Goal: Obtain resource: Obtain resource

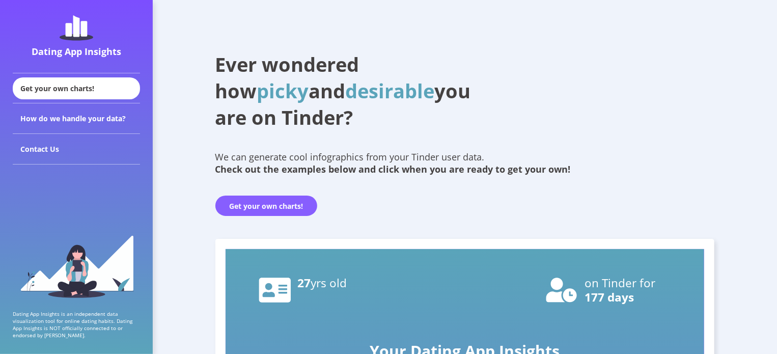
click at [284, 201] on button "Get your own charts!" at bounding box center [266, 206] width 102 height 20
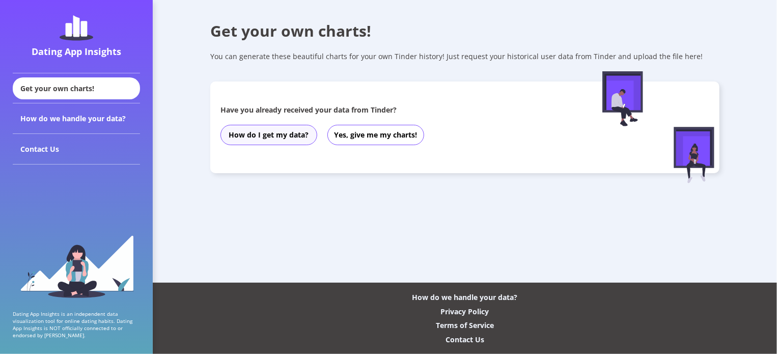
click at [299, 138] on button "How do I get my data?" at bounding box center [269, 135] width 97 height 20
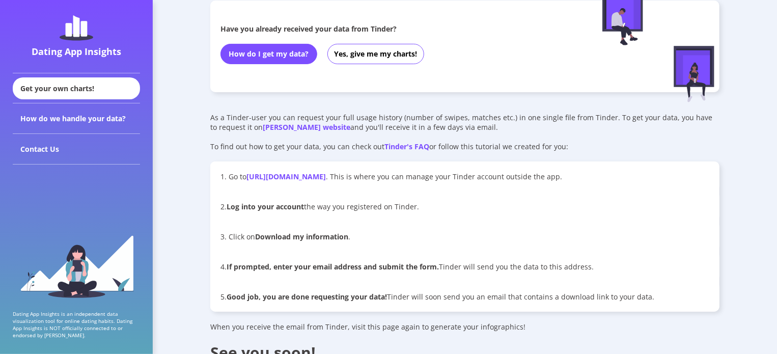
scroll to position [102, 0]
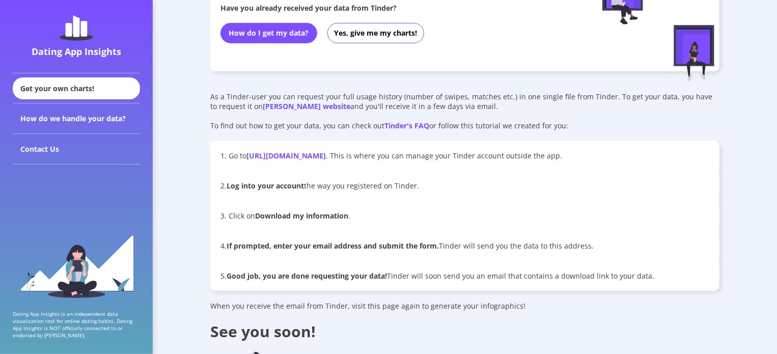
drag, startPoint x: 229, startPoint y: 154, endPoint x: 430, endPoint y: 192, distance: 204.6
click at [430, 192] on div "1. Go to [URL][DOMAIN_NAME] . This is where you can manage your Tinder account …" at bounding box center [464, 216] width 509 height 150
click at [430, 192] on div "2. Log into your account the way you registered on Tinder." at bounding box center [464, 186] width 509 height 30
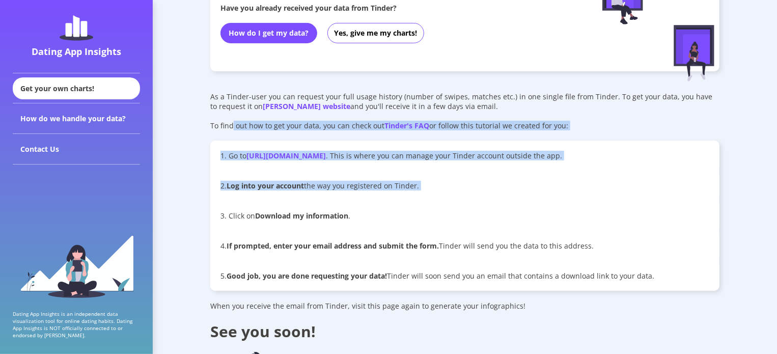
drag, startPoint x: 430, startPoint y: 192, endPoint x: 246, endPoint y: 120, distance: 197.4
click at [249, 121] on div "As a Tinder-user you can request your full usage history (number of swipes, mat…" at bounding box center [464, 326] width 509 height 469
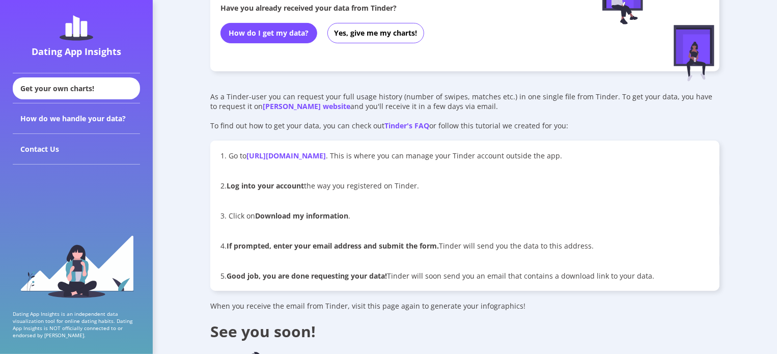
click at [241, 118] on div "As a Tinder-user you can request your full usage history (number of swipes, mat…" at bounding box center [464, 111] width 509 height 39
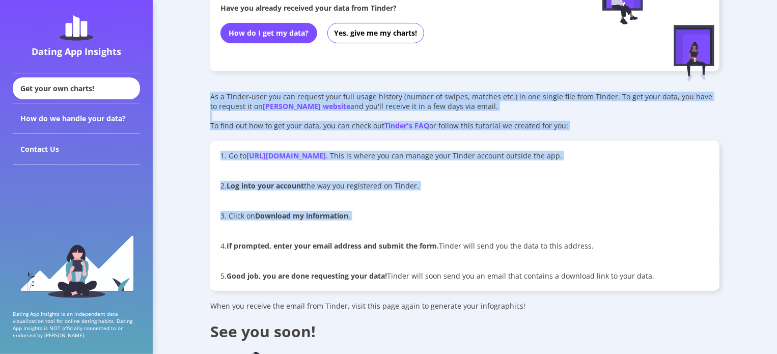
drag, startPoint x: 241, startPoint y: 118, endPoint x: 349, endPoint y: 203, distance: 137.8
click at [349, 203] on div "As a Tinder-user you can request your full usage history (number of swipes, mat…" at bounding box center [464, 326] width 509 height 469
click at [349, 203] on div "3. Click on Download my information ." at bounding box center [464, 216] width 509 height 30
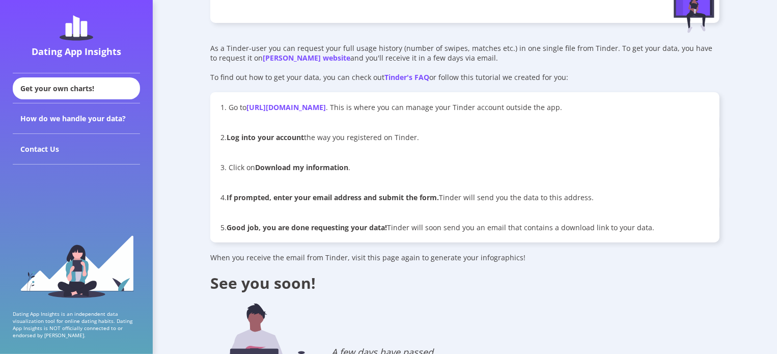
scroll to position [153, 0]
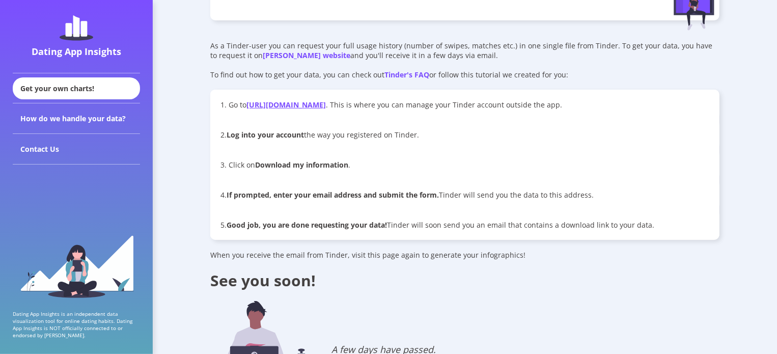
click at [326, 105] on link "[URL][DOMAIN_NAME]" at bounding box center [286, 105] width 79 height 10
click at [257, 136] on b "Log into your account" at bounding box center [265, 135] width 77 height 10
drag, startPoint x: 257, startPoint y: 136, endPoint x: 336, endPoint y: 171, distance: 86.2
click at [336, 171] on div "1. Go to [URL][DOMAIN_NAME] . This is where you can manage your Tinder account …" at bounding box center [464, 165] width 509 height 150
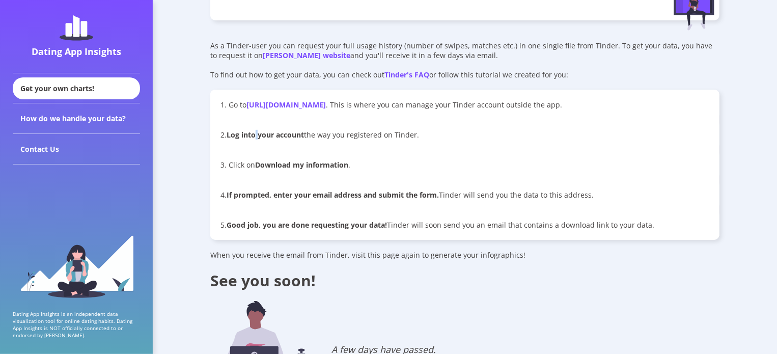
click at [336, 171] on div "3. Click on Download my information ." at bounding box center [464, 165] width 509 height 30
drag, startPoint x: 336, startPoint y: 171, endPoint x: 198, endPoint y: 92, distance: 158.8
click at [201, 95] on div "Get your own charts! You can generate these beautiful charts for your own Tinde…" at bounding box center [465, 290] width 625 height 886
click at [197, 92] on div "Get your own charts! You can generate these beautiful charts for your own Tinde…" at bounding box center [465, 290] width 625 height 886
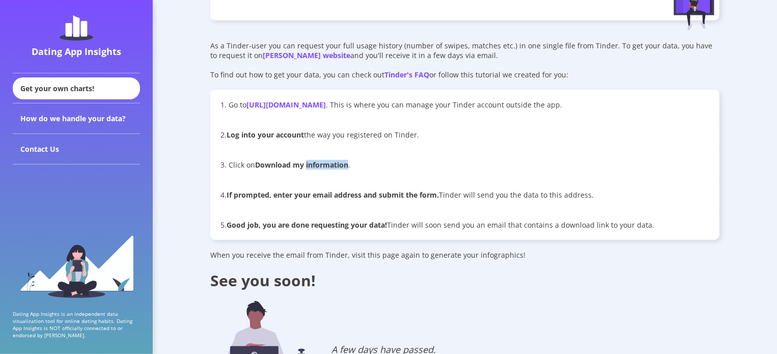
drag, startPoint x: 197, startPoint y: 92, endPoint x: 421, endPoint y: 224, distance: 259.4
click at [421, 224] on div "Get your own charts! You can generate these beautiful charts for your own Tinde…" at bounding box center [465, 290] width 625 height 886
click at [421, 224] on p "5. Good job, you are done requesting your data! [PERSON_NAME] will soon send yo…" at bounding box center [465, 225] width 489 height 10
drag, startPoint x: 421, startPoint y: 224, endPoint x: 232, endPoint y: 110, distance: 220.3
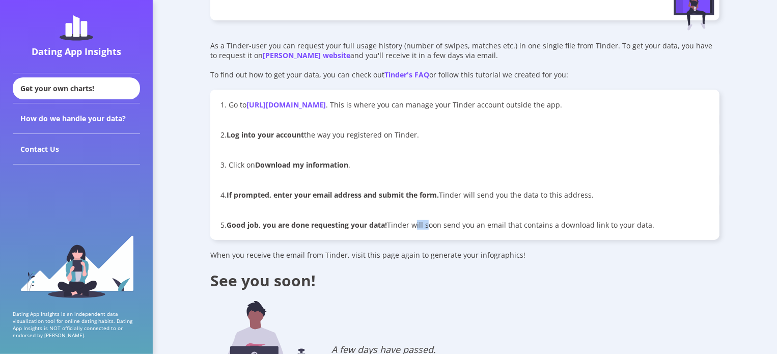
click at [232, 110] on div "1. Go to [URL][DOMAIN_NAME] . This is where you can manage your Tinder account …" at bounding box center [464, 165] width 509 height 150
click at [231, 110] on p "1. Go to [URL][DOMAIN_NAME] . This is where you can manage your Tinder account …" at bounding box center [465, 105] width 489 height 10
drag, startPoint x: 231, startPoint y: 110, endPoint x: 448, endPoint y: 230, distance: 247.6
click at [448, 230] on div "1. Go to [URL][DOMAIN_NAME] . This is where you can manage your Tinder account …" at bounding box center [464, 165] width 509 height 150
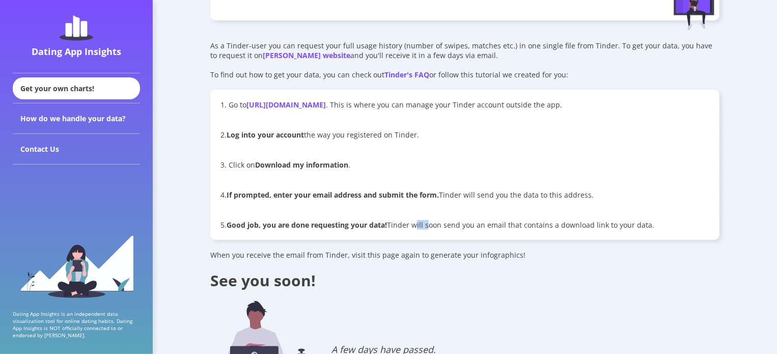
click at [448, 230] on p "5. Good job, you are done requesting your data! [PERSON_NAME] will soon send yo…" at bounding box center [465, 225] width 489 height 10
drag, startPoint x: 448, startPoint y: 230, endPoint x: 206, endPoint y: 95, distance: 276.4
click at [206, 95] on div "Get your own charts! You can generate these beautiful charts for your own Tinde…" at bounding box center [465, 290] width 625 height 886
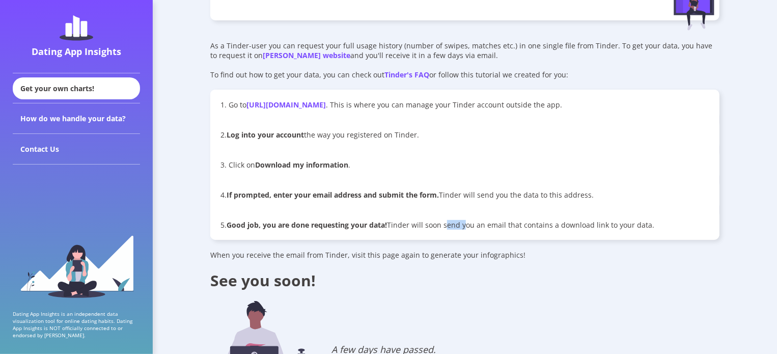
click at [206, 95] on div "Get your own charts! You can generate these beautiful charts for your own Tinde…" at bounding box center [465, 290] width 625 height 886
drag, startPoint x: 206, startPoint y: 95, endPoint x: 321, endPoint y: 230, distance: 176.7
click at [321, 230] on div "Get your own charts! You can generate these beautiful charts for your own Tinde…" at bounding box center [465, 290] width 625 height 886
click at [321, 230] on b "Good job, you are done requesting your data!" at bounding box center [307, 225] width 160 height 10
click at [306, 106] on link "[URL][DOMAIN_NAME]" at bounding box center [286, 105] width 79 height 10
